Goal: Information Seeking & Learning: Check status

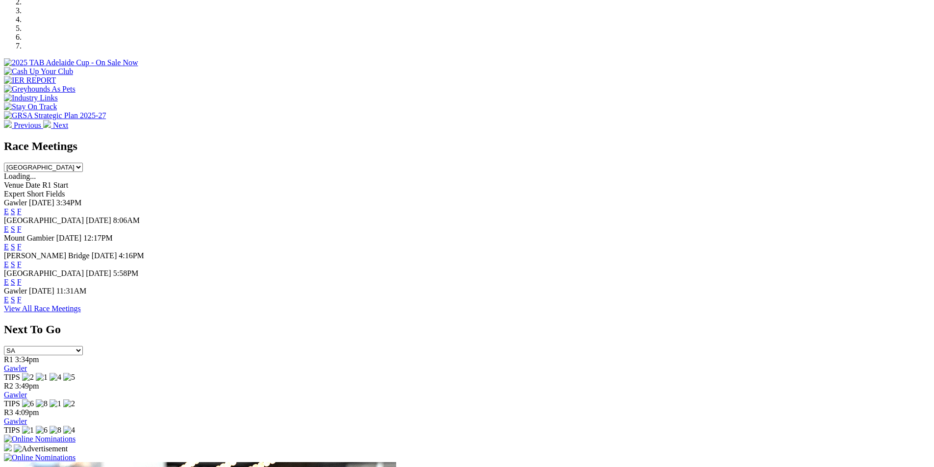
scroll to position [371, 0]
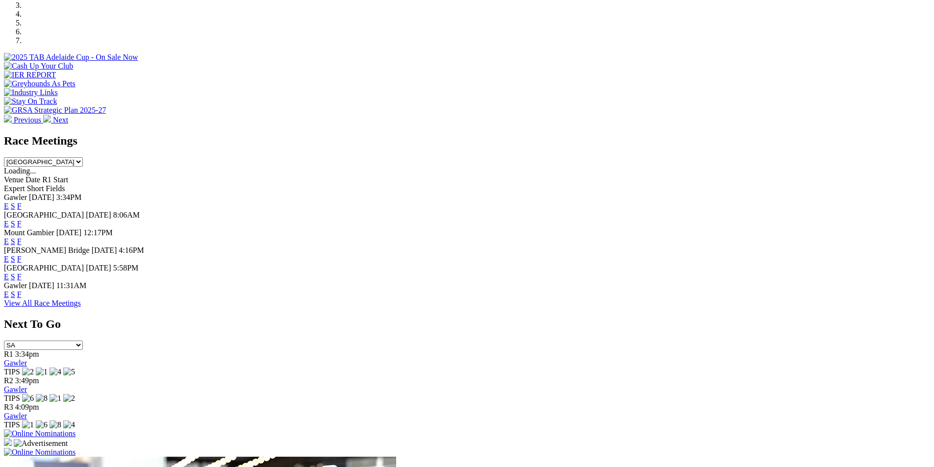
click at [22, 220] on link "F" at bounding box center [19, 224] width 4 height 8
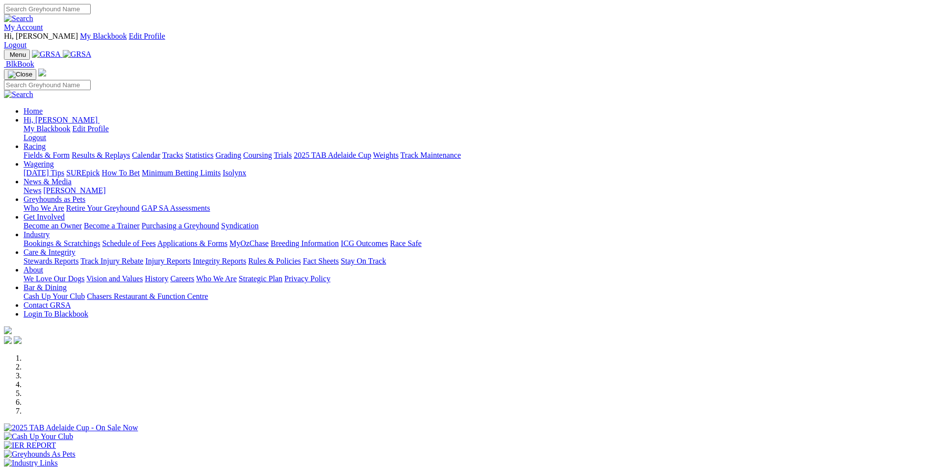
click at [130, 151] on link "Results & Replays" at bounding box center [101, 155] width 58 height 8
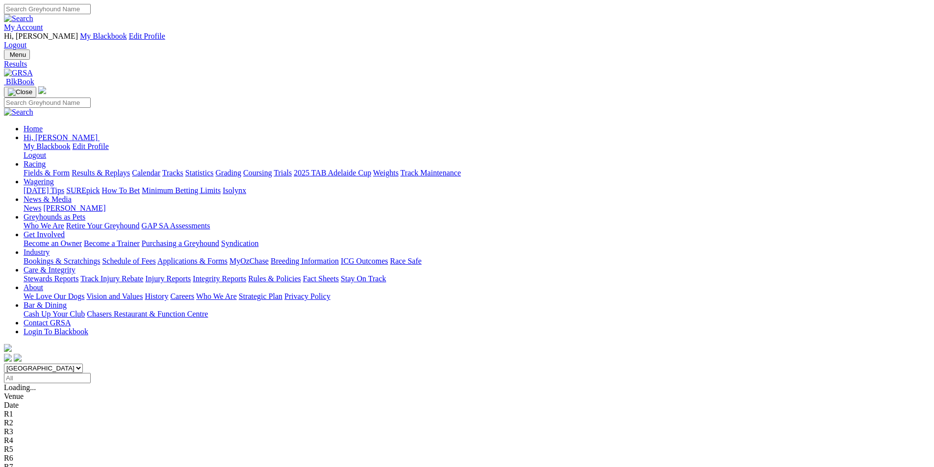
click at [37, 401] on span "1 2 8 4" at bounding box center [26, 405] width 22 height 8
click at [353, 410] on div "R3 1 7 8 2" at bounding box center [467, 414] width 926 height 9
click at [37, 419] on span "2 1 6 3" at bounding box center [26, 423] width 22 height 8
click at [37, 428] on span "4 2 3 5" at bounding box center [26, 432] width 22 height 8
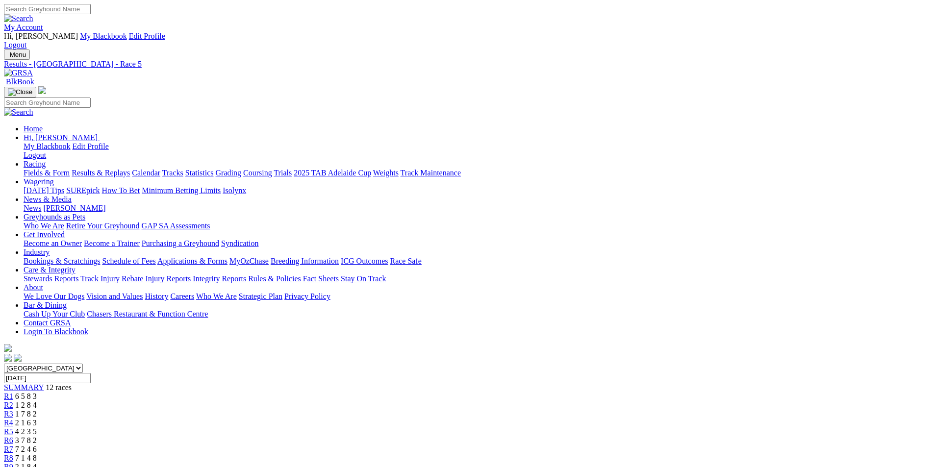
click at [37, 436] on span "3 7 8 2" at bounding box center [26, 440] width 22 height 8
click at [37, 445] on span "7 2 4 6" at bounding box center [26, 449] width 22 height 8
click at [37, 454] on span "7 1 4 8" at bounding box center [26, 458] width 22 height 8
click at [37, 463] on span "2 1 8 4" at bounding box center [26, 467] width 22 height 8
click at [35, 467] on span "4 8 1" at bounding box center [27, 476] width 16 height 8
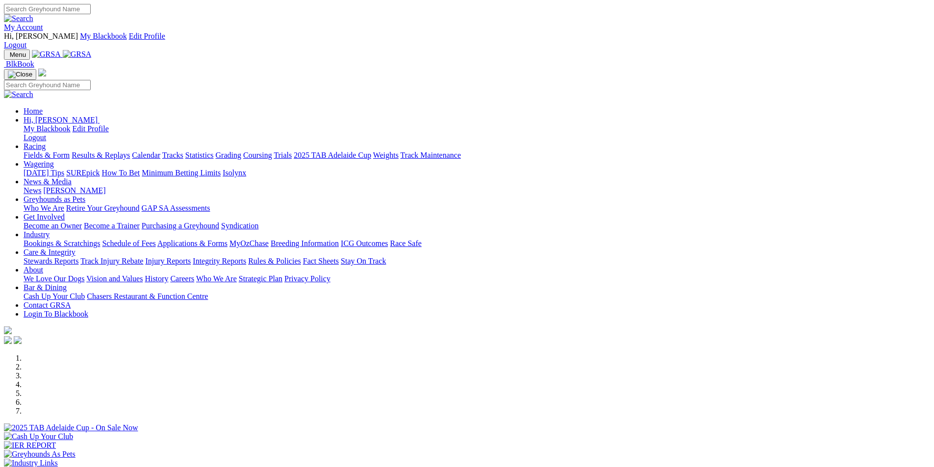
click at [26, 354] on div "Previous Next" at bounding box center [467, 424] width 926 height 141
click at [272, 151] on link "Coursing" at bounding box center [257, 155] width 29 height 8
